Goal: Information Seeking & Learning: Learn about a topic

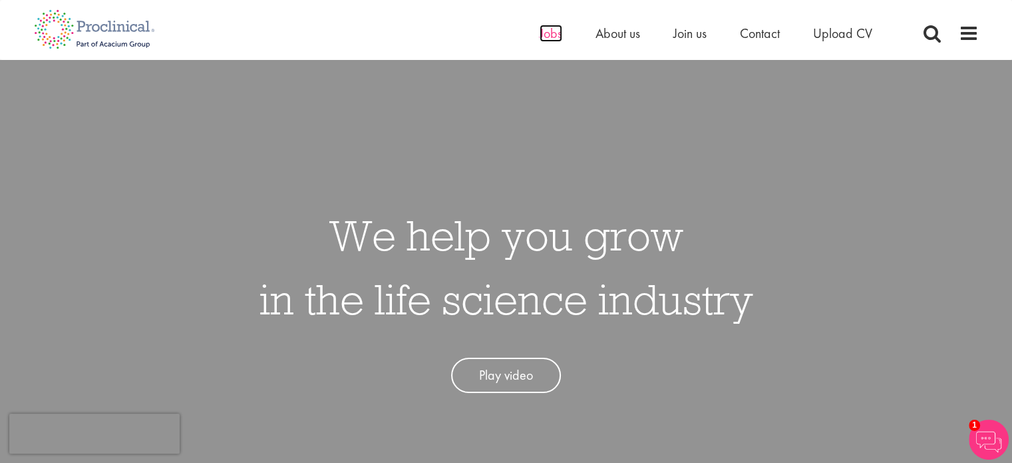
click at [548, 31] on span "Jobs" at bounding box center [551, 33] width 23 height 17
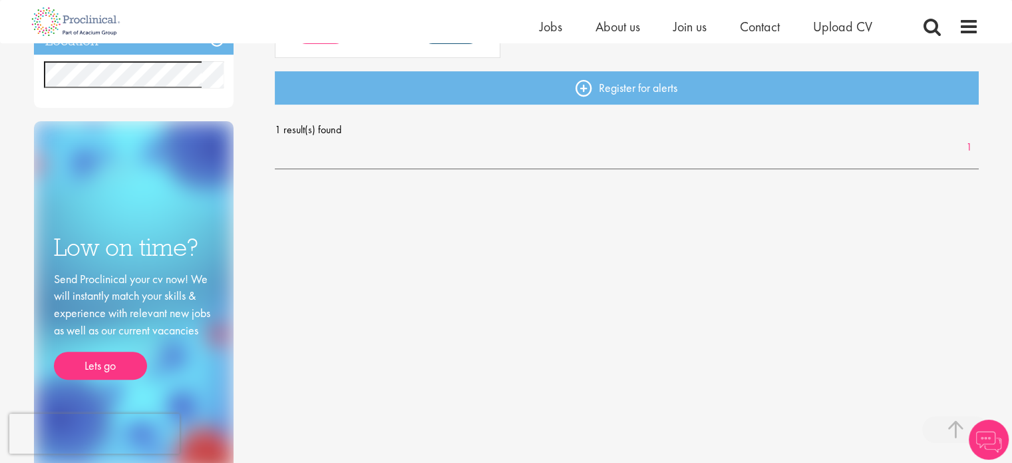
scroll to position [133, 0]
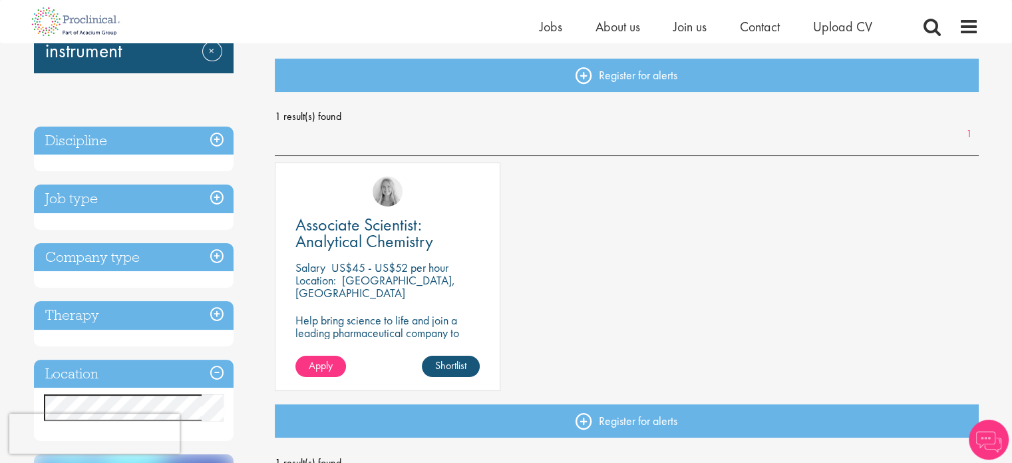
click at [222, 199] on h3 "Job type" at bounding box center [134, 198] width 200 height 29
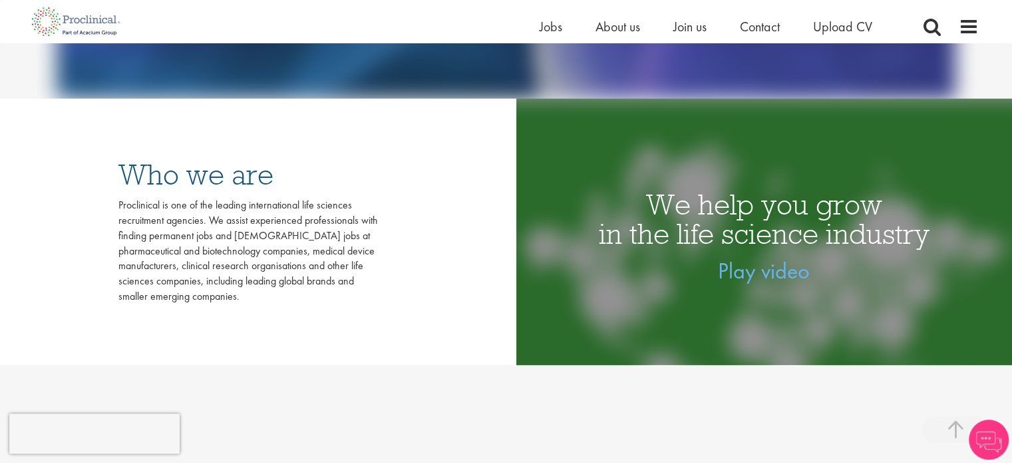
scroll to position [133, 0]
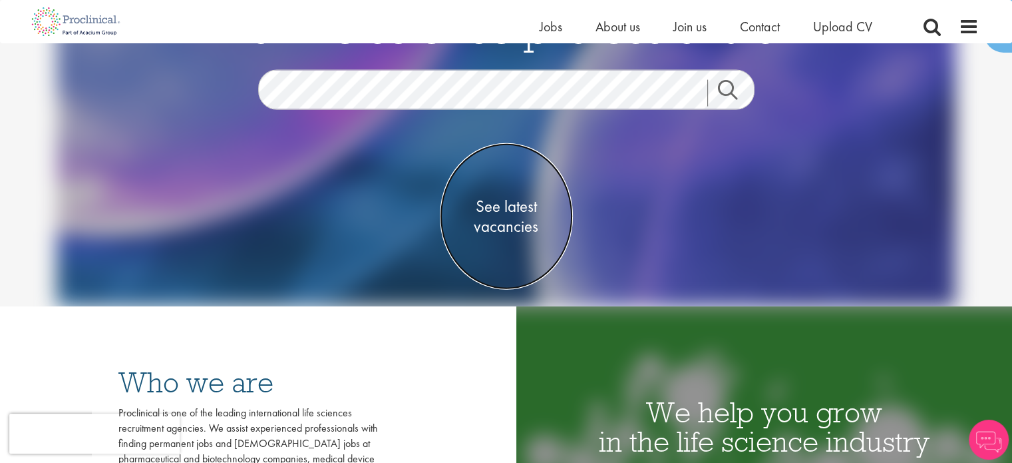
click at [502, 227] on span "See latest vacancies" at bounding box center [506, 216] width 133 height 40
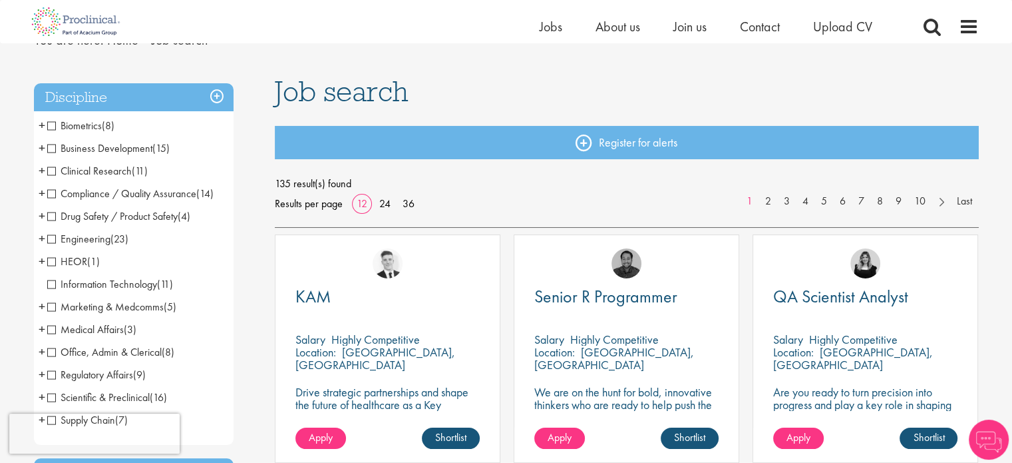
scroll to position [67, 0]
click at [41, 238] on span "+" at bounding box center [42, 238] width 7 height 20
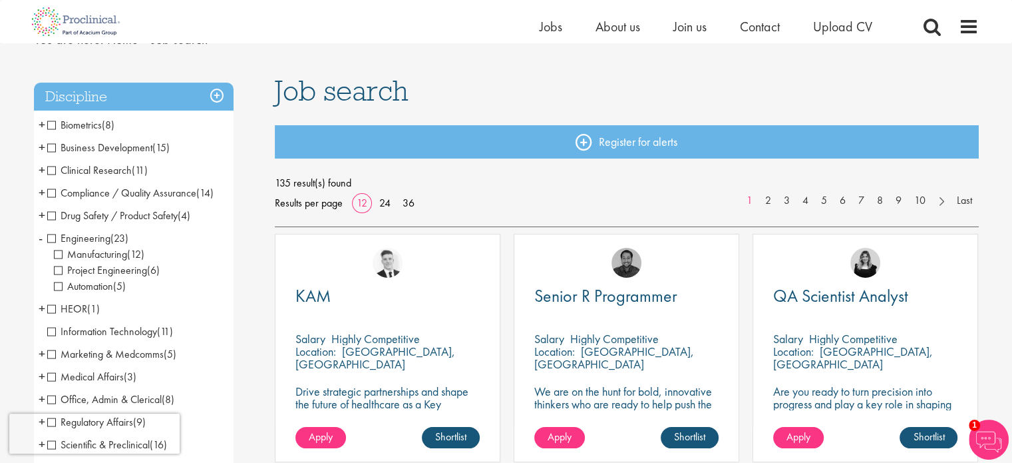
click at [56, 269] on span "Project Engineering" at bounding box center [100, 270] width 93 height 14
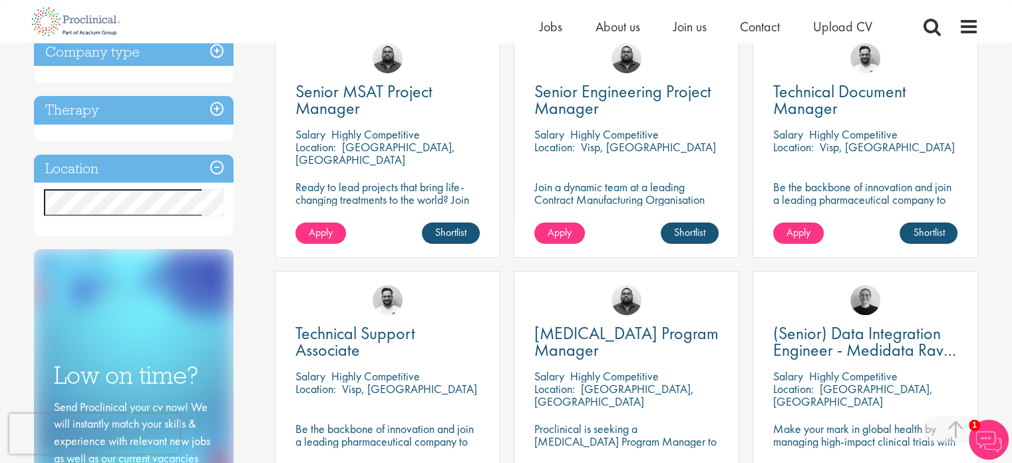
scroll to position [67, 0]
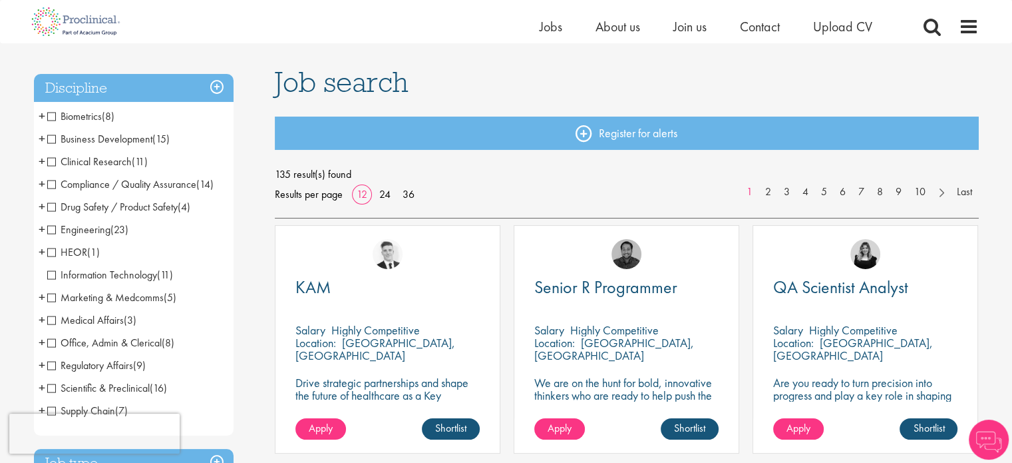
click at [96, 224] on span "Engineering" at bounding box center [78, 229] width 63 height 14
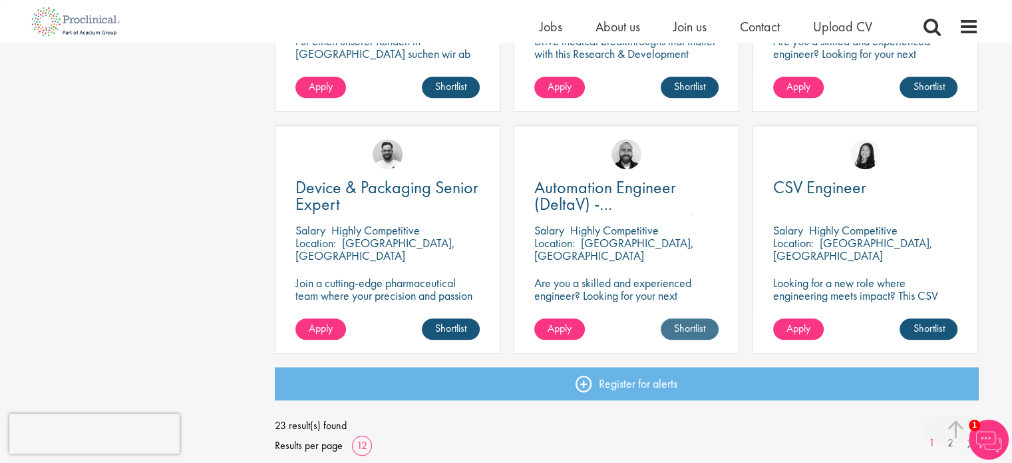
scroll to position [903, 0]
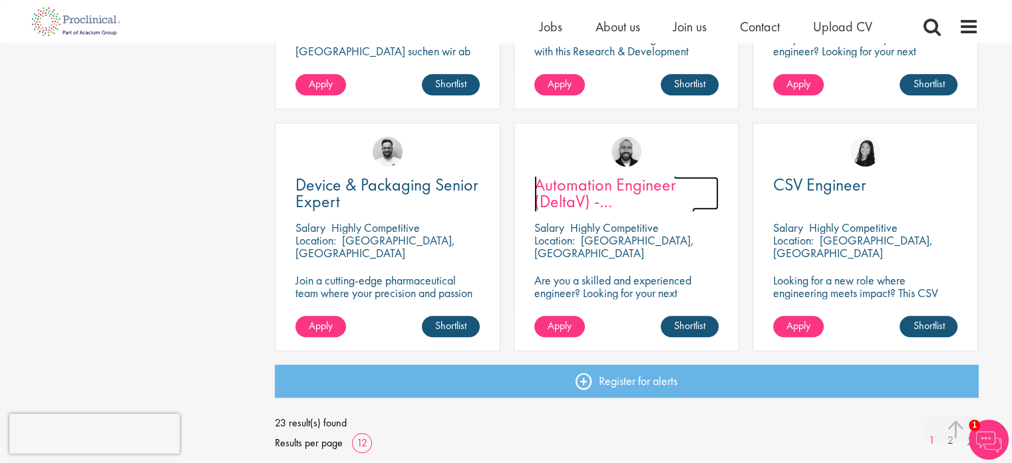
click at [620, 196] on span "Automation Engineer (DeltaV) - [GEOGRAPHIC_DATA]" at bounding box center [615, 201] width 160 height 56
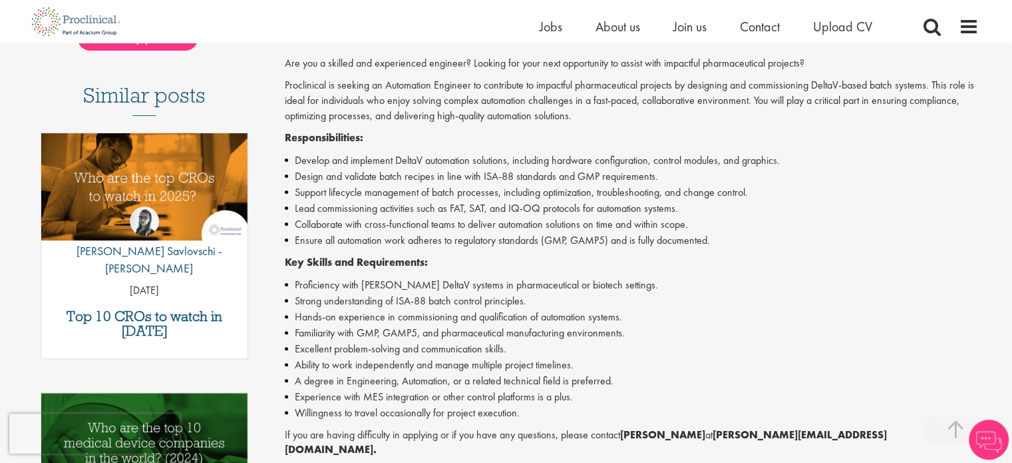
scroll to position [333, 0]
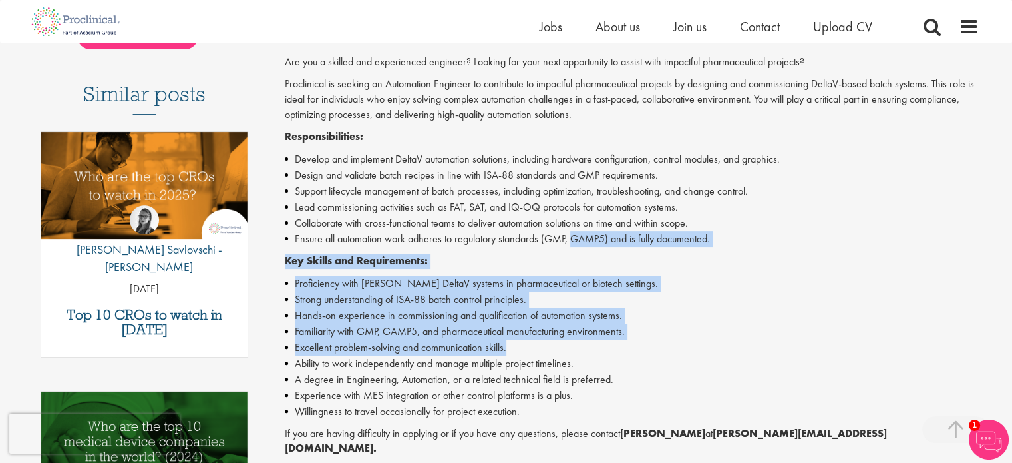
drag, startPoint x: 570, startPoint y: 239, endPoint x: 726, endPoint y: 351, distance: 191.8
click at [726, 351] on div "Are you a skilled and experienced engineer? Looking for your next opportunity t…" at bounding box center [632, 303] width 694 height 497
click at [745, 348] on li "Excellent problem-solving and communication skills." at bounding box center [632, 347] width 694 height 16
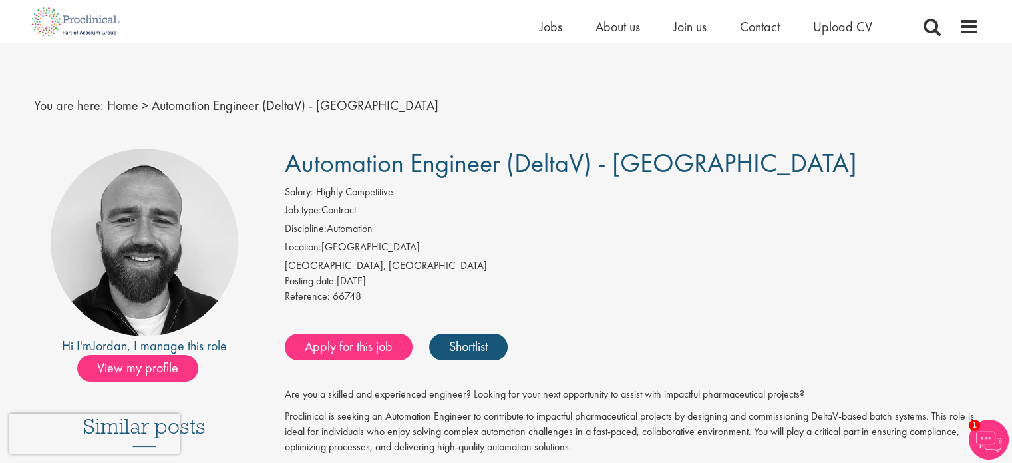
scroll to position [0, 0]
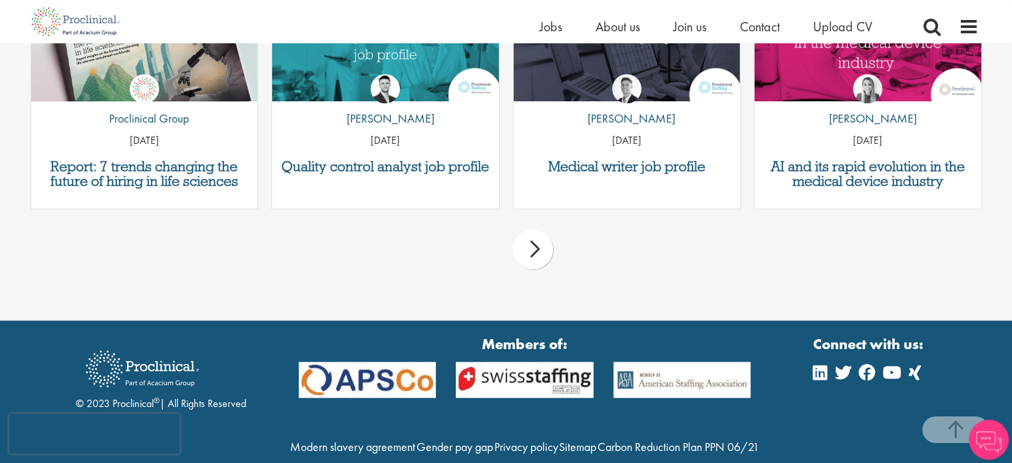
scroll to position [1526, 0]
